Goal: Use online tool/utility: Utilize a website feature to perform a specific function

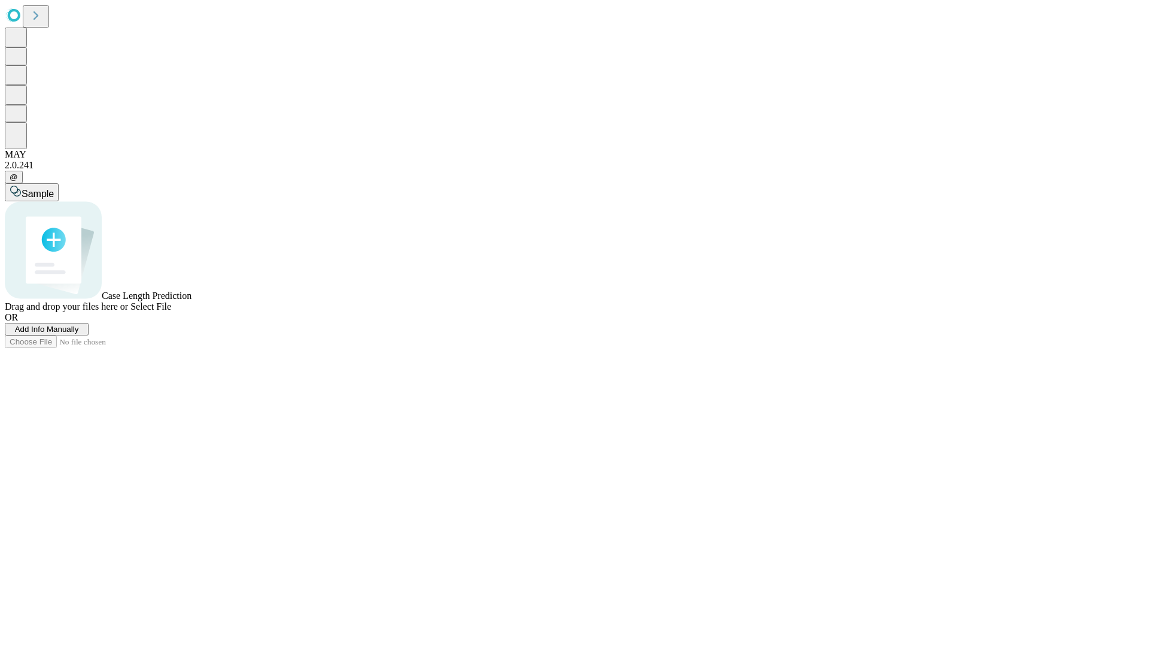
click at [79, 333] on span "Add Info Manually" at bounding box center [47, 328] width 64 height 9
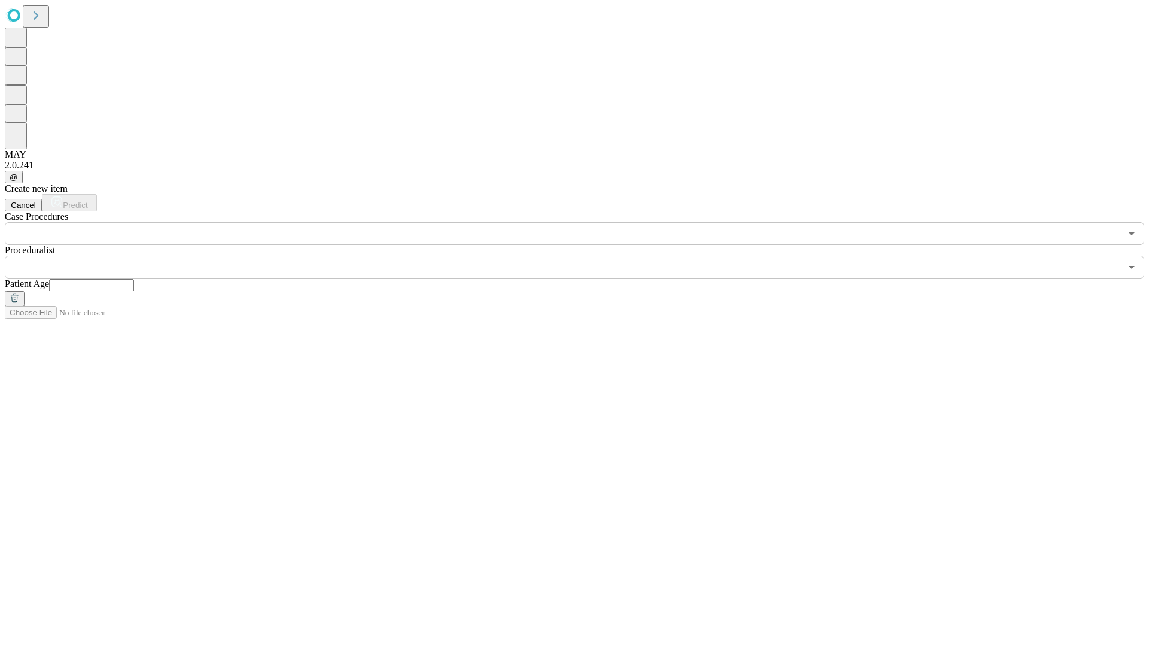
click at [134, 279] on input "text" at bounding box center [91, 285] width 85 height 12
type input "**"
click at [583, 256] on input "text" at bounding box center [563, 267] width 1117 height 23
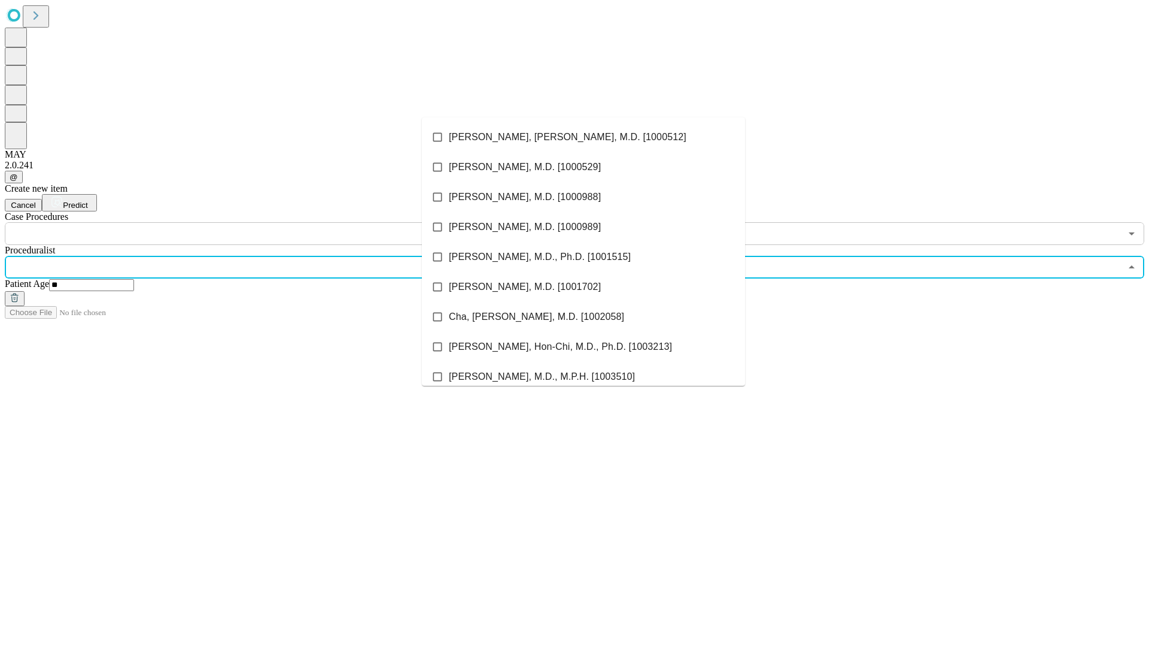
click at [584, 137] on li "[PERSON_NAME], [PERSON_NAME], M.D. [1000512]" at bounding box center [583, 137] width 323 height 30
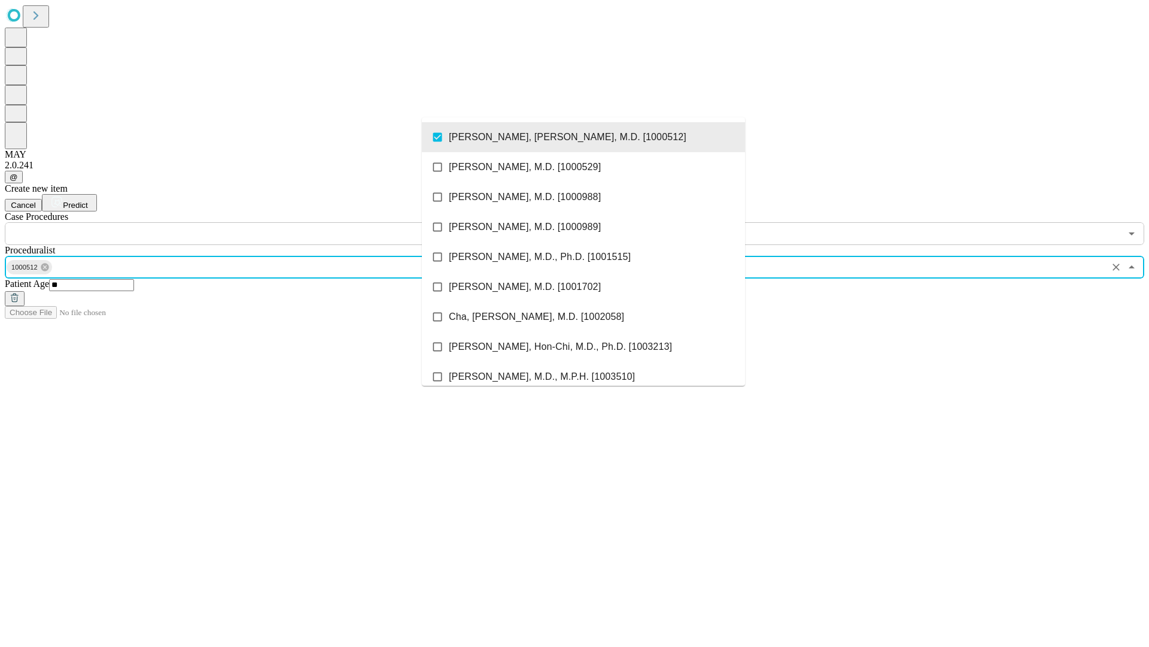
click at [251, 222] on input "text" at bounding box center [563, 233] width 1117 height 23
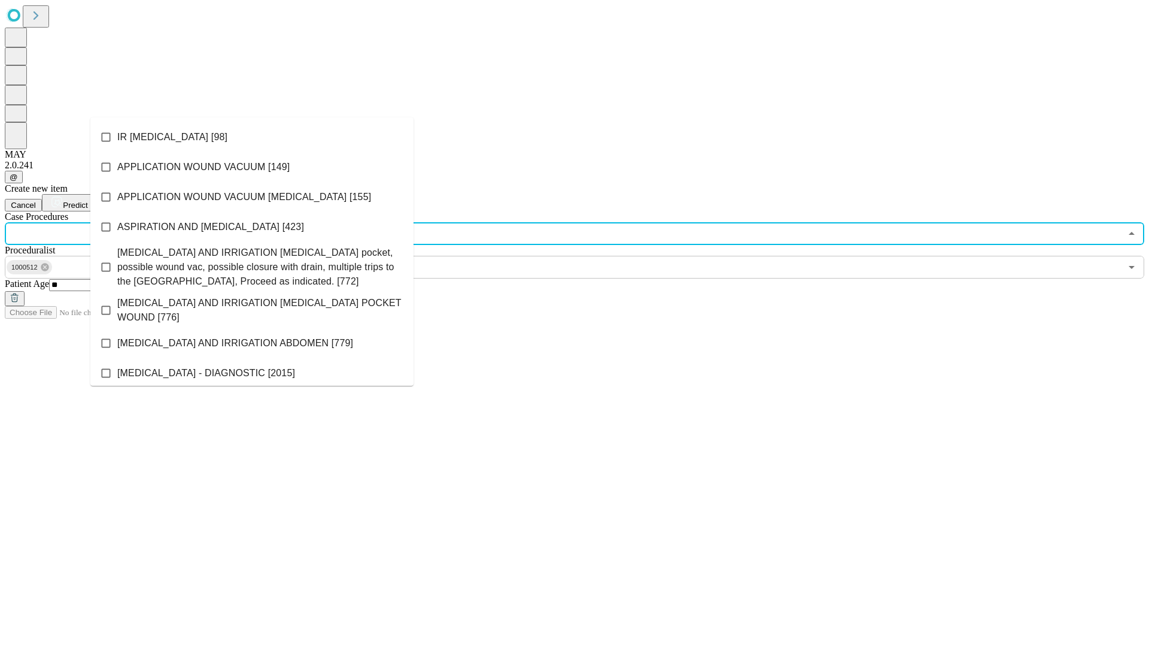
click at [252, 137] on li "IR [MEDICAL_DATA] [98]" at bounding box center [251, 137] width 323 height 30
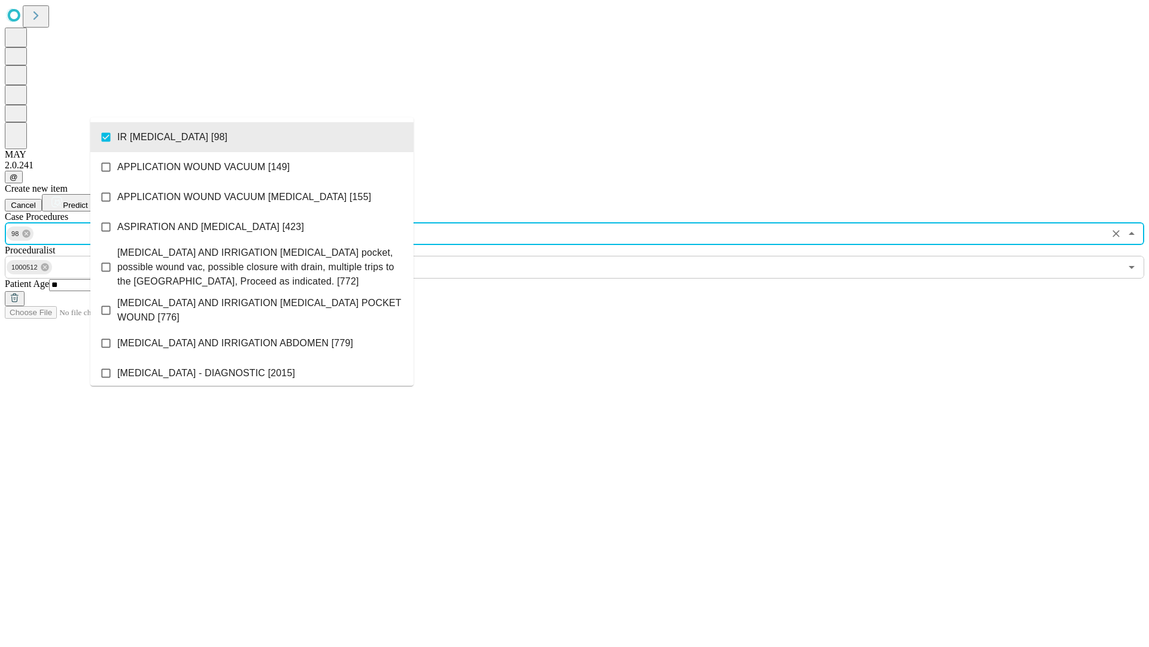
click at [87, 201] on span "Predict" at bounding box center [75, 205] width 25 height 9
